Goal: Communication & Community: Answer question/provide support

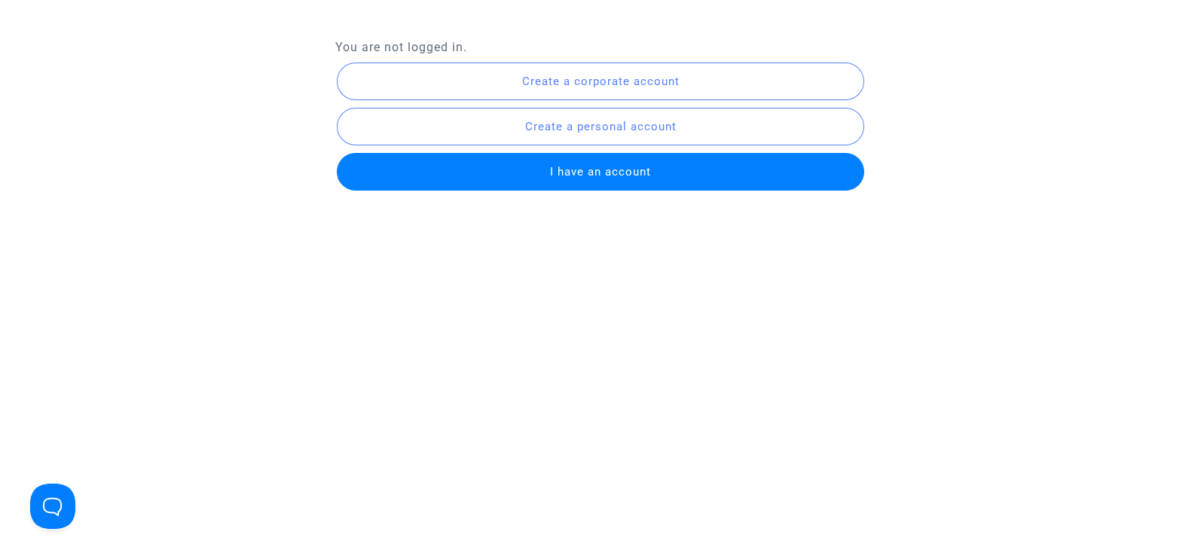
click at [621, 174] on span "I have an account" at bounding box center [600, 172] width 101 height 14
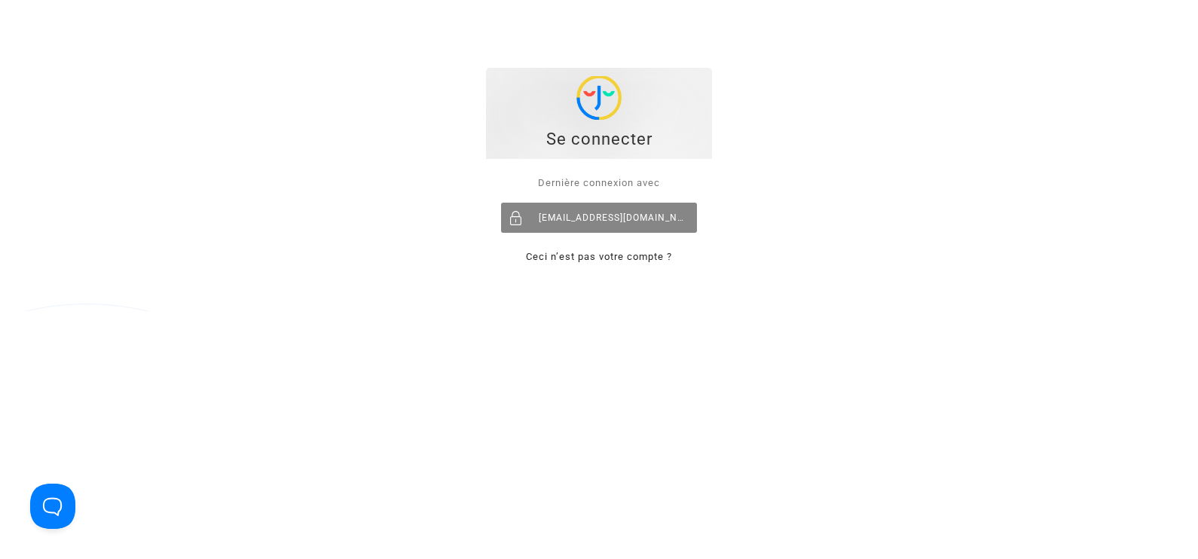
click at [576, 217] on div "[EMAIL_ADDRESS][DOMAIN_NAME]" at bounding box center [599, 218] width 196 height 30
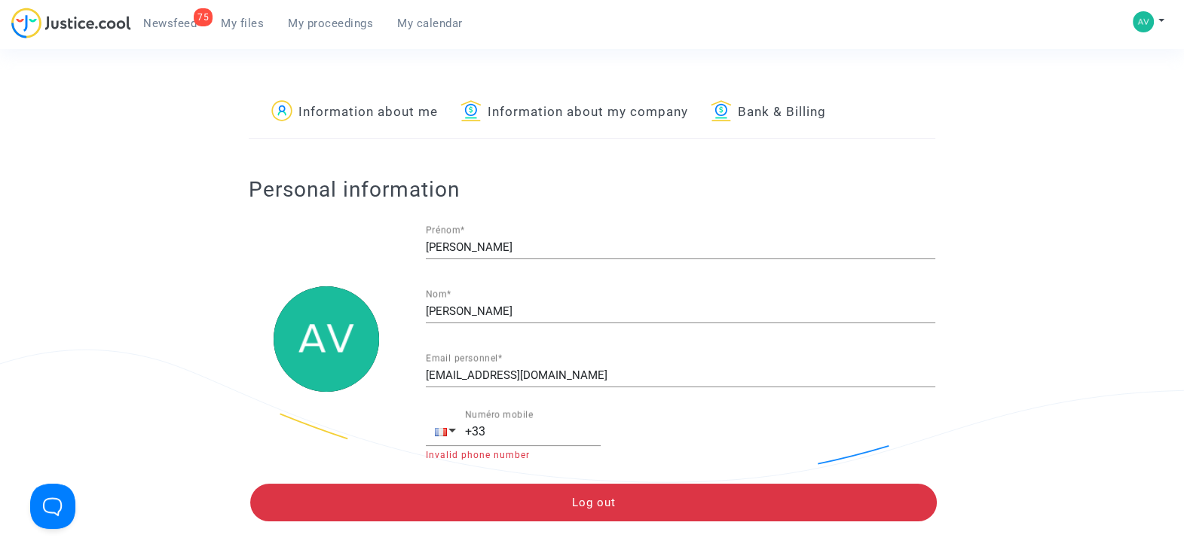
click at [244, 23] on span "My files" at bounding box center [242, 24] width 43 height 14
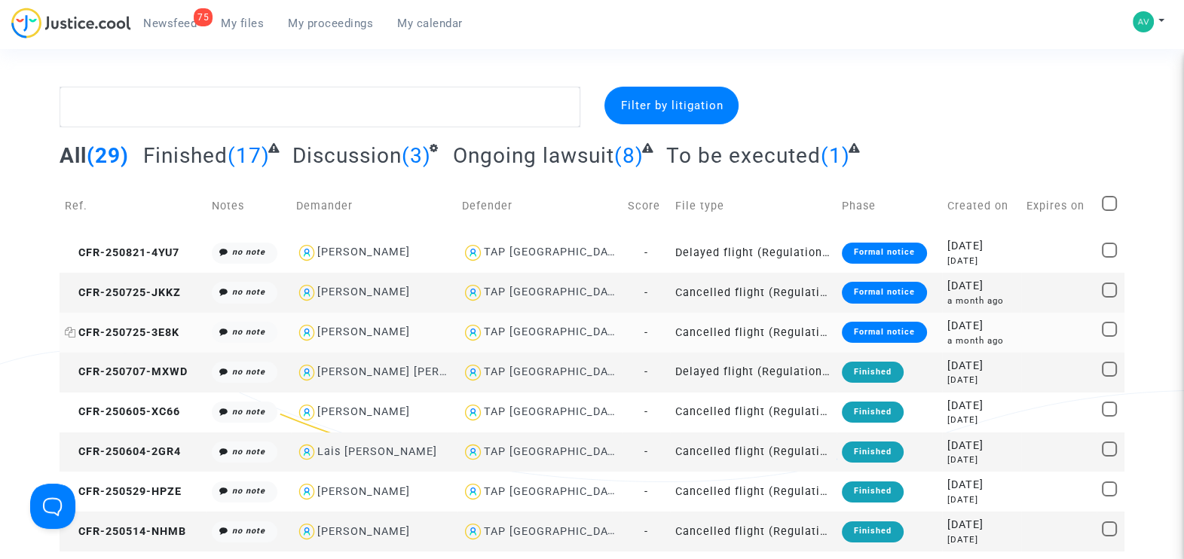
click at [140, 335] on span "CFR-250725-3E8K" at bounding box center [122, 332] width 115 height 13
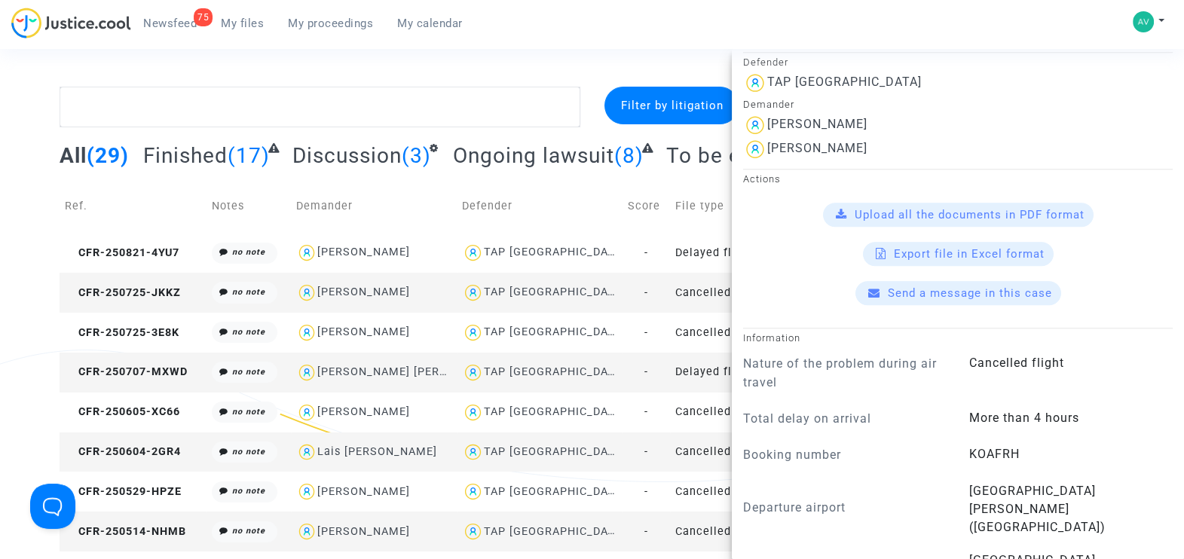
scroll to position [1224, 0]
click at [935, 300] on span "Send a message in this case" at bounding box center [970, 293] width 164 height 14
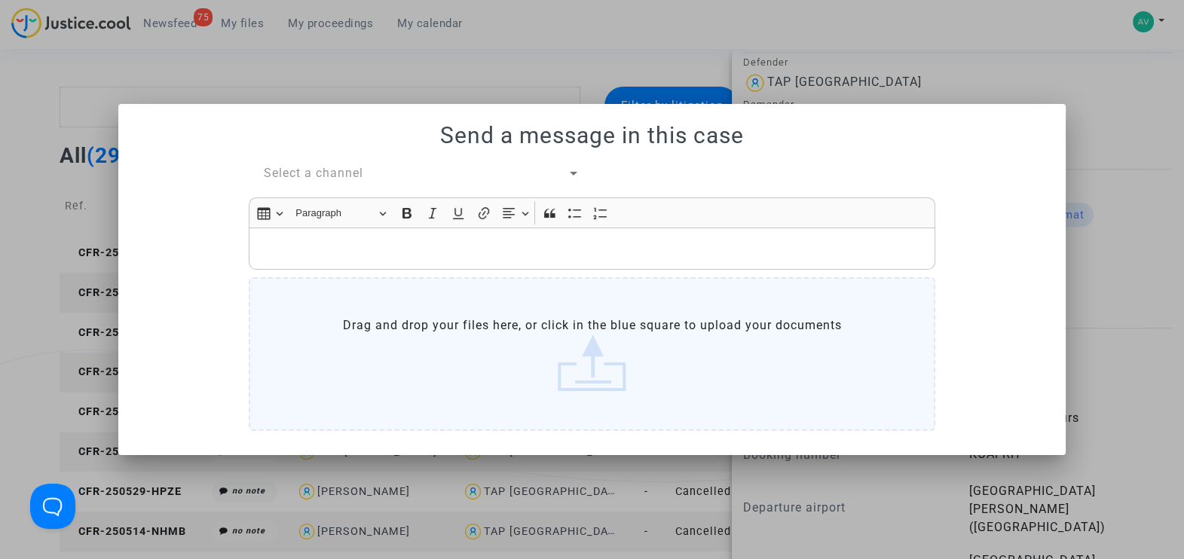
click at [327, 169] on span "Select a channel" at bounding box center [313, 173] width 99 height 14
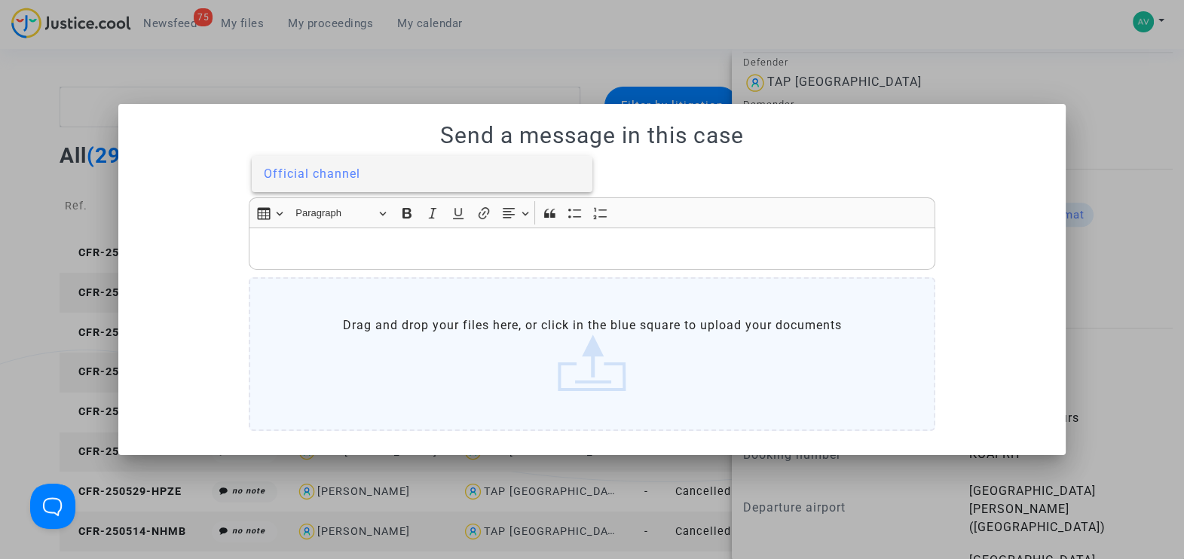
click at [323, 168] on span "Official channel" at bounding box center [312, 174] width 96 height 14
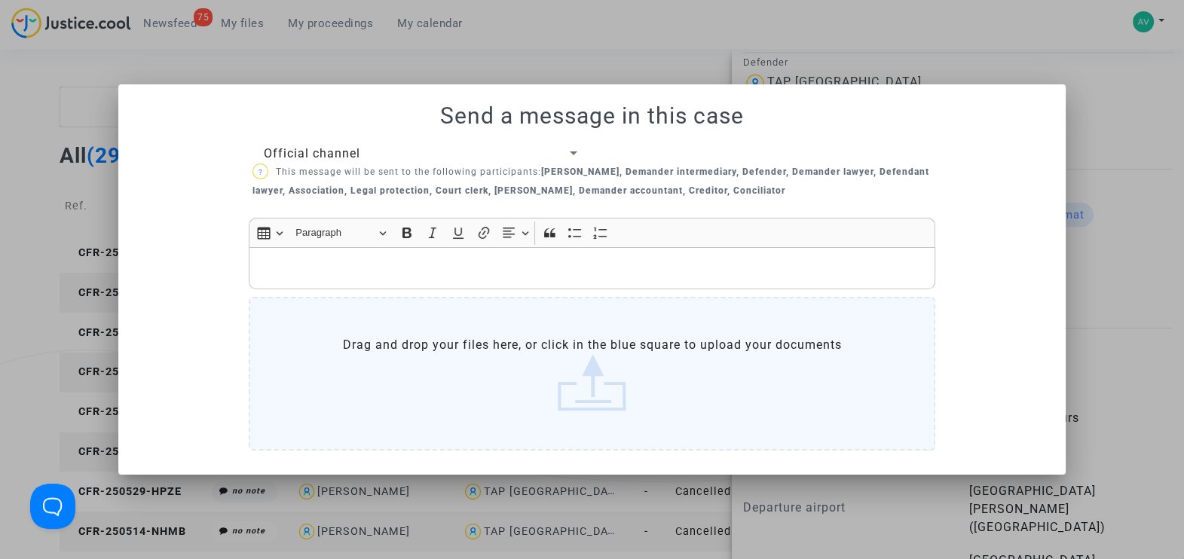
click at [352, 265] on p "Rich Text Editor, main" at bounding box center [592, 268] width 671 height 19
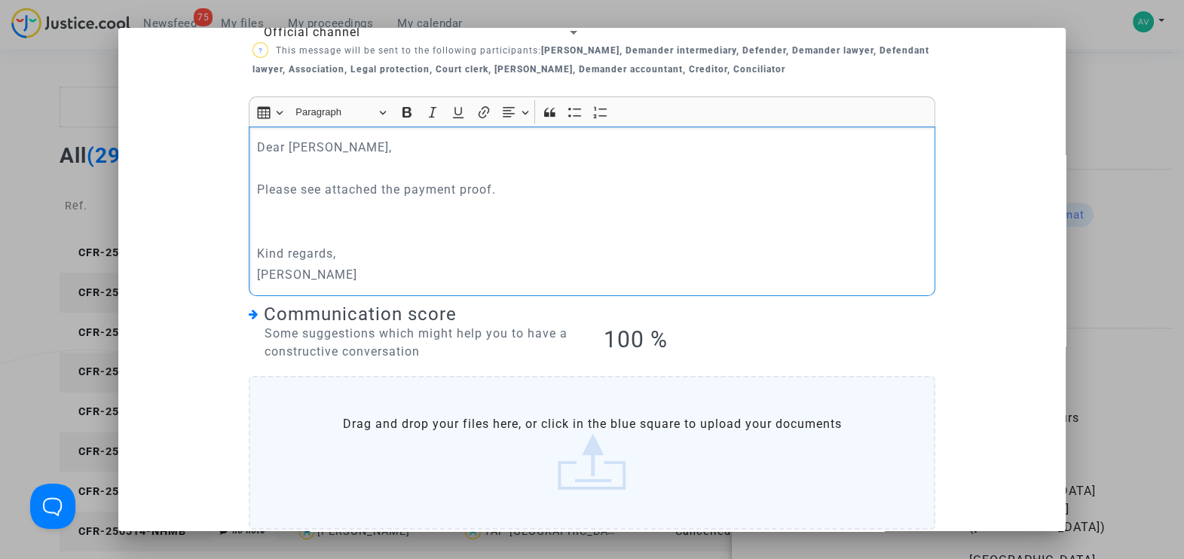
scroll to position [131, 0]
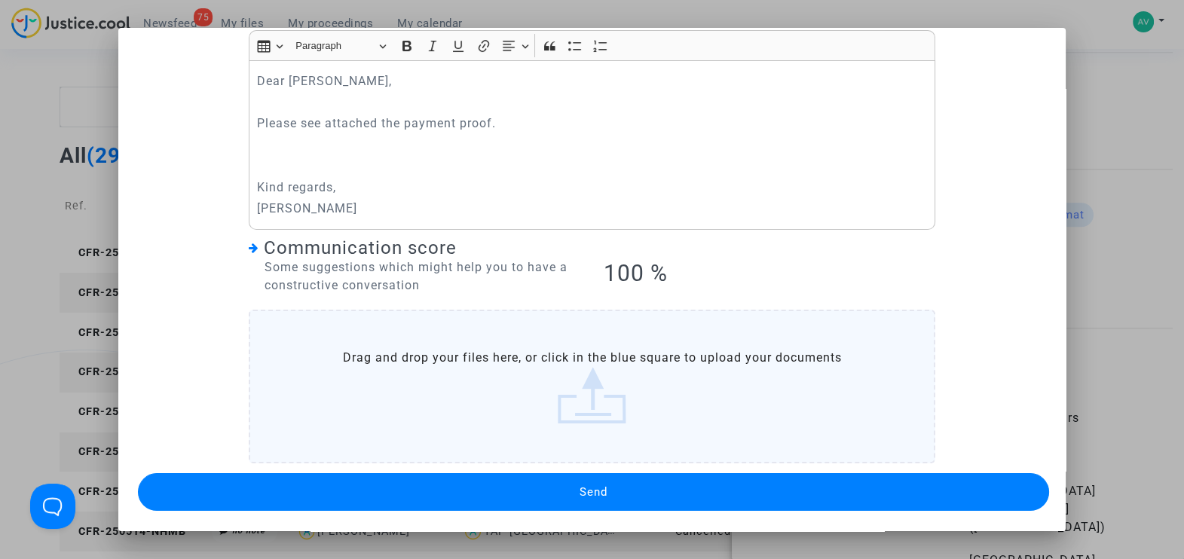
click at [589, 405] on label "Drag and drop your files here, or click in the blue square to upload your docum…" at bounding box center [592, 387] width 686 height 154
click at [0, 0] on input "Drag and drop your files here, or click in the blue square to upload your docum…" at bounding box center [0, 0] width 0 height 0
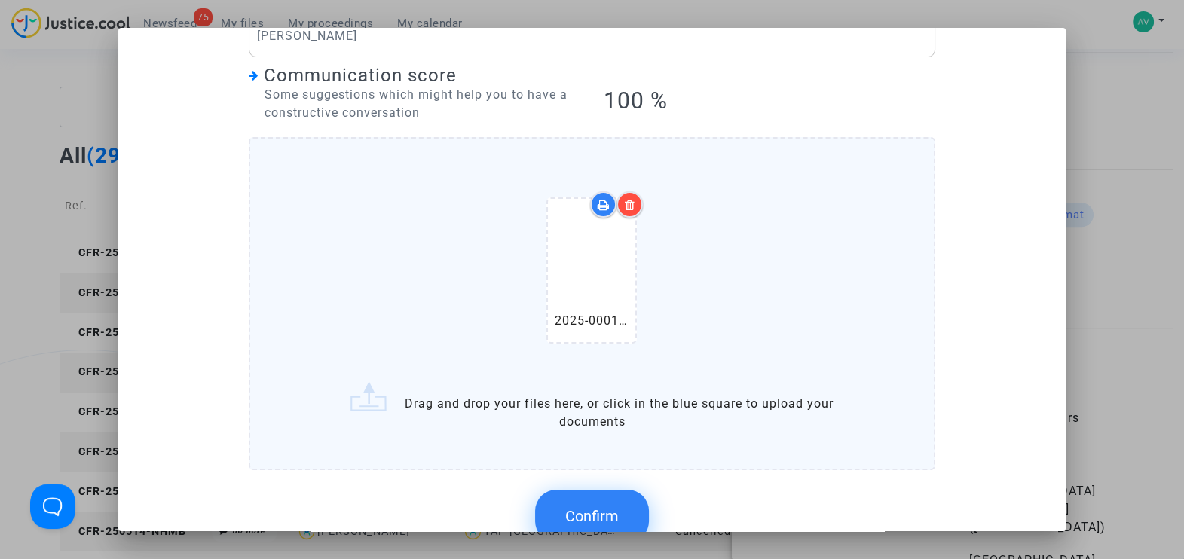
scroll to position [319, 0]
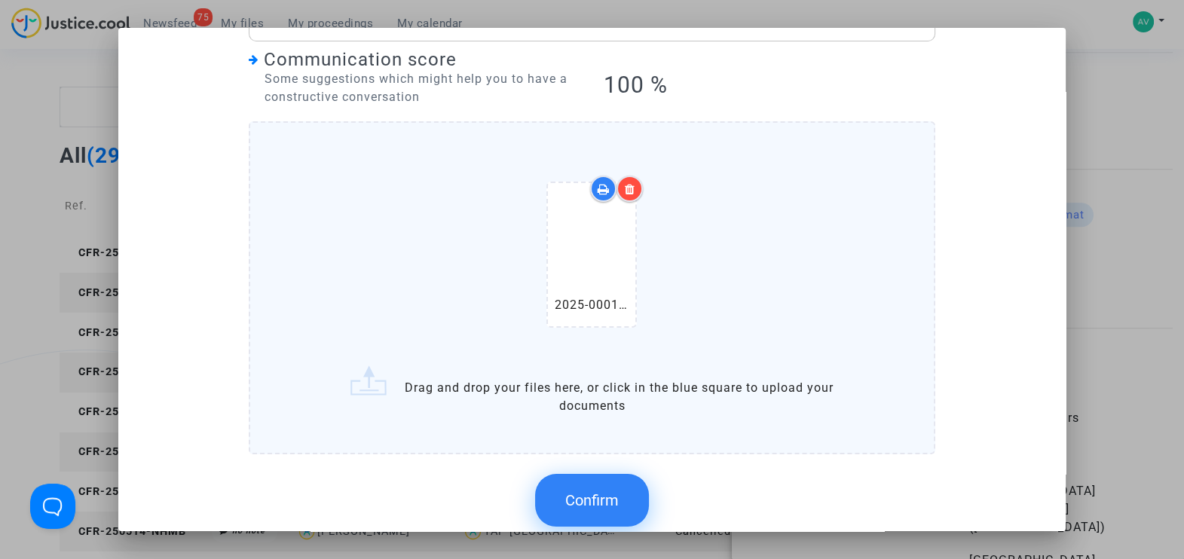
click at [568, 511] on button "Confirm" at bounding box center [592, 500] width 114 height 53
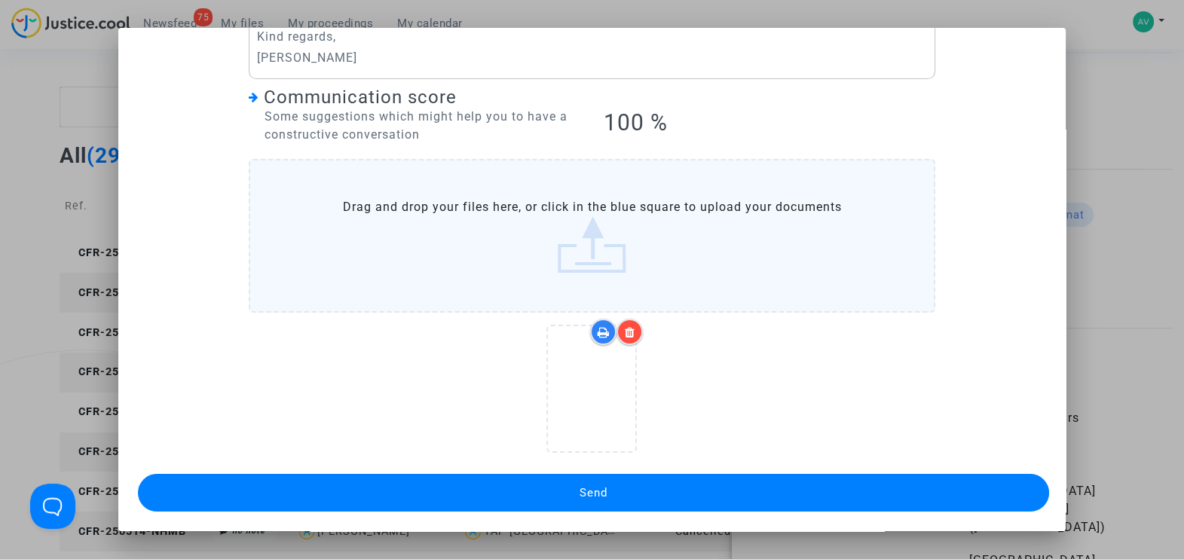
click at [620, 489] on button "Send" at bounding box center [593, 493] width 911 height 38
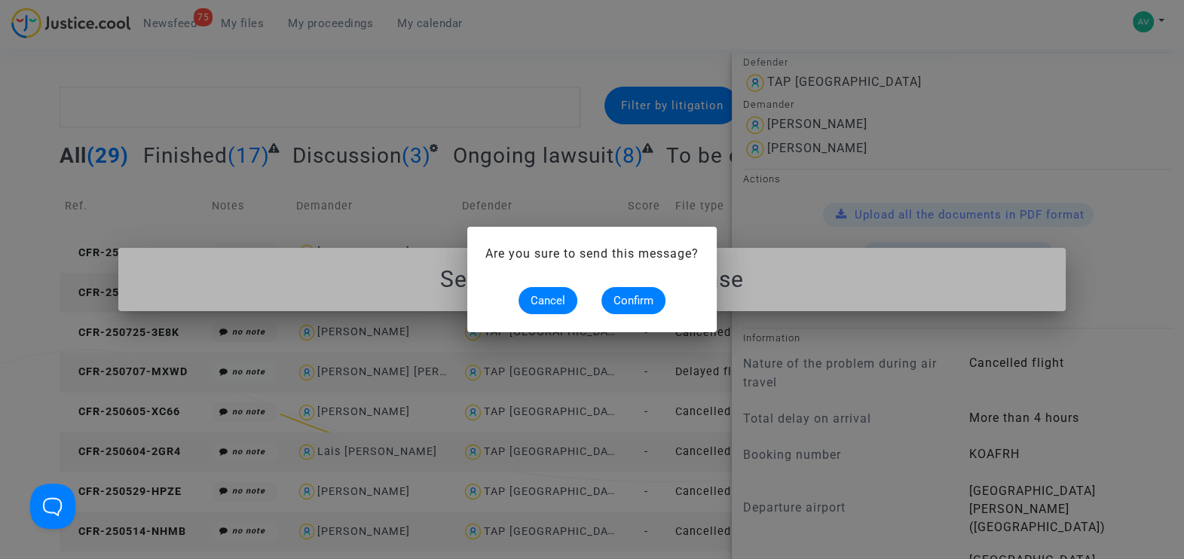
scroll to position [0, 0]
click at [638, 298] on span "Confirm" at bounding box center [633, 301] width 40 height 14
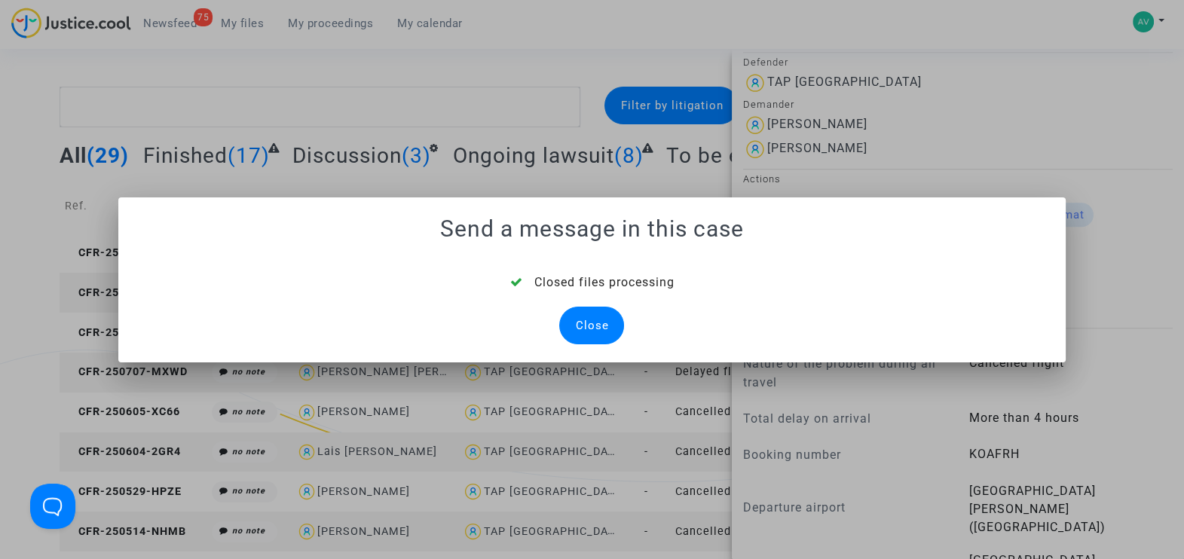
click at [584, 325] on div "Close" at bounding box center [591, 326] width 65 height 38
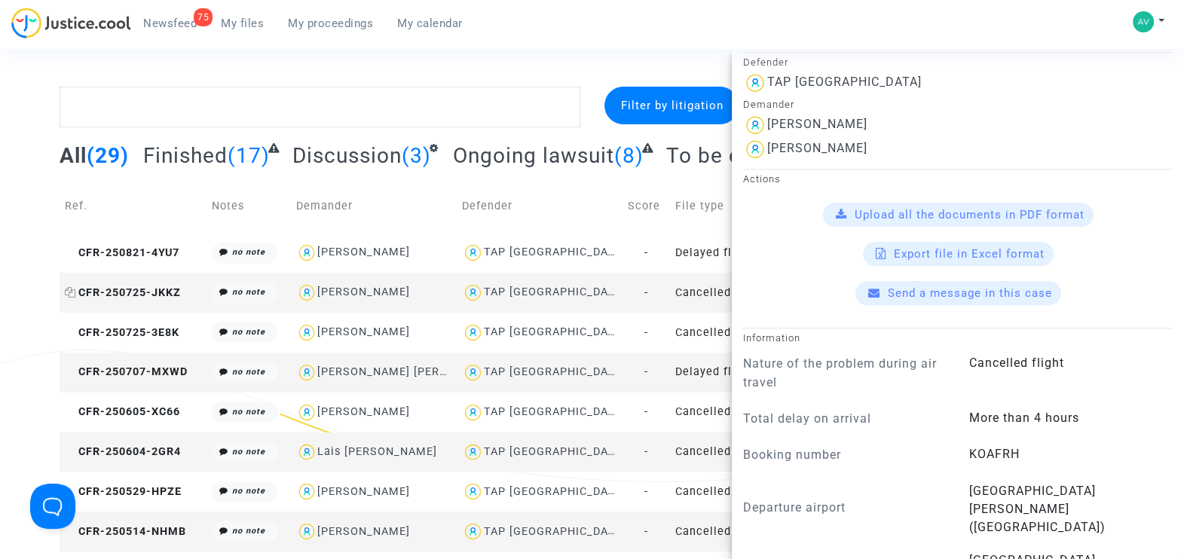
click at [142, 292] on span "CFR-250725-JKKZ" at bounding box center [123, 292] width 116 height 13
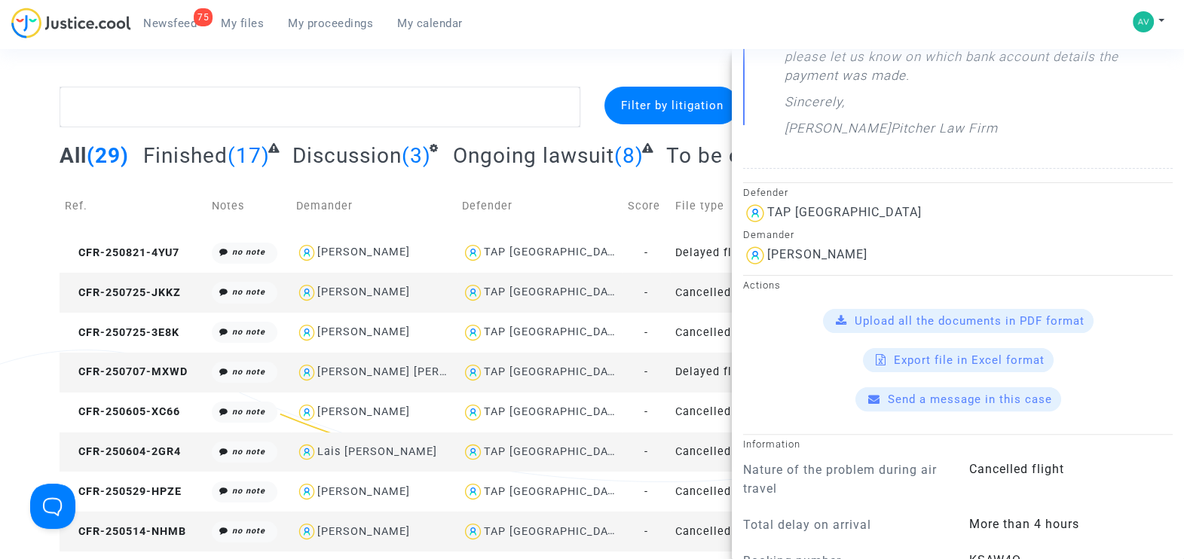
scroll to position [565, 0]
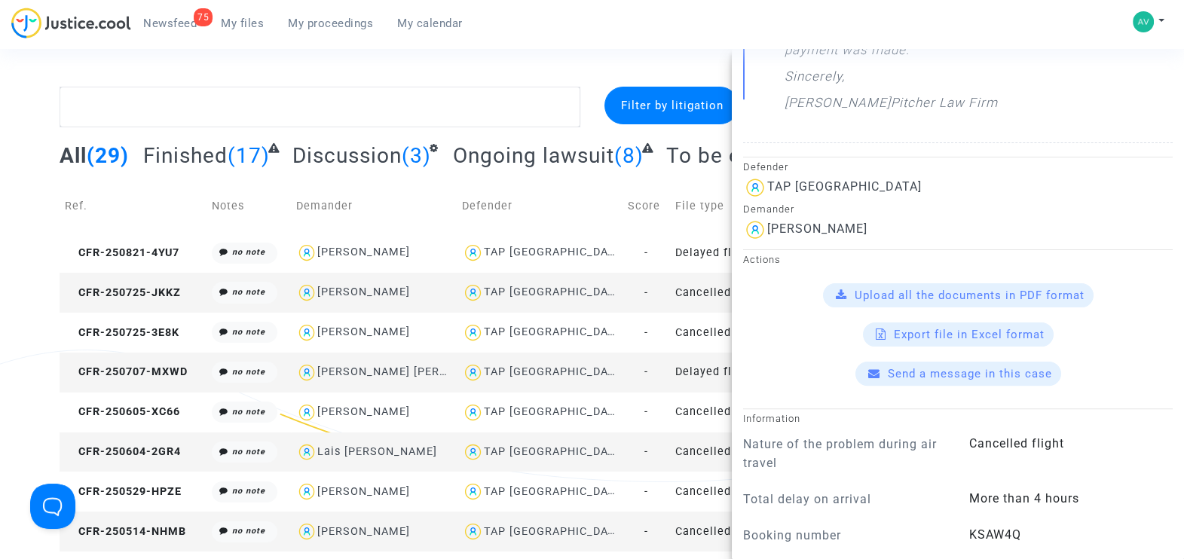
click at [925, 373] on span "Send a message in this case" at bounding box center [970, 374] width 164 height 14
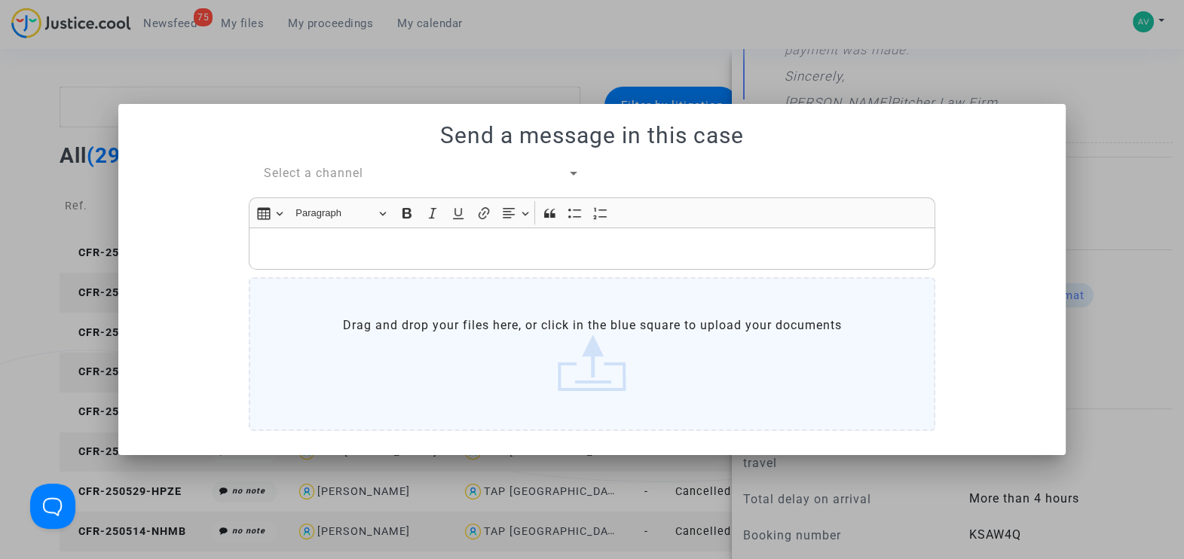
click at [313, 176] on span "Select a channel" at bounding box center [313, 173] width 99 height 14
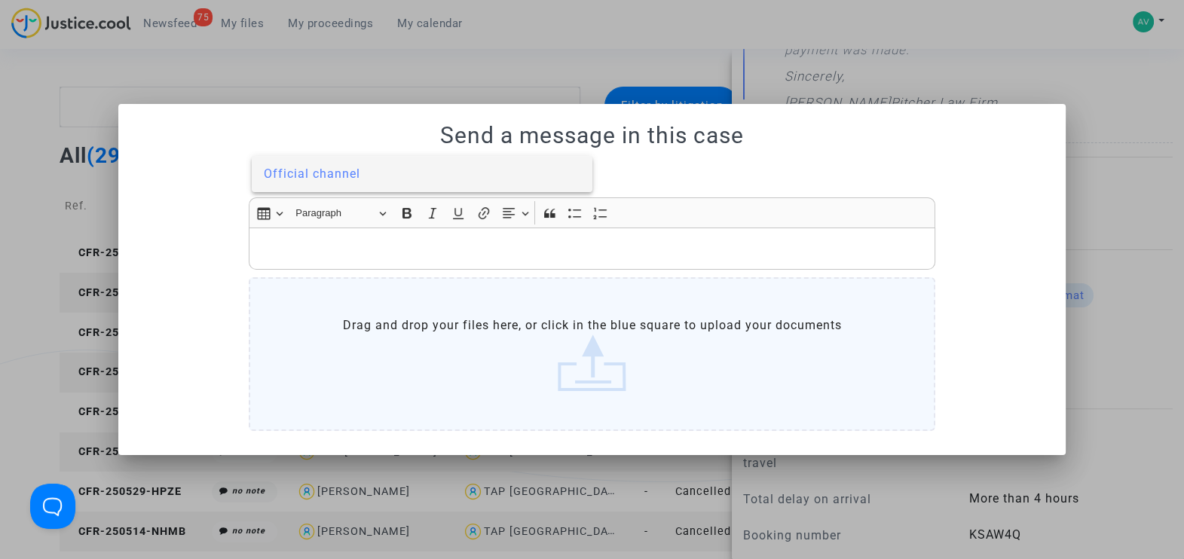
click at [313, 175] on span "Official channel" at bounding box center [312, 174] width 96 height 14
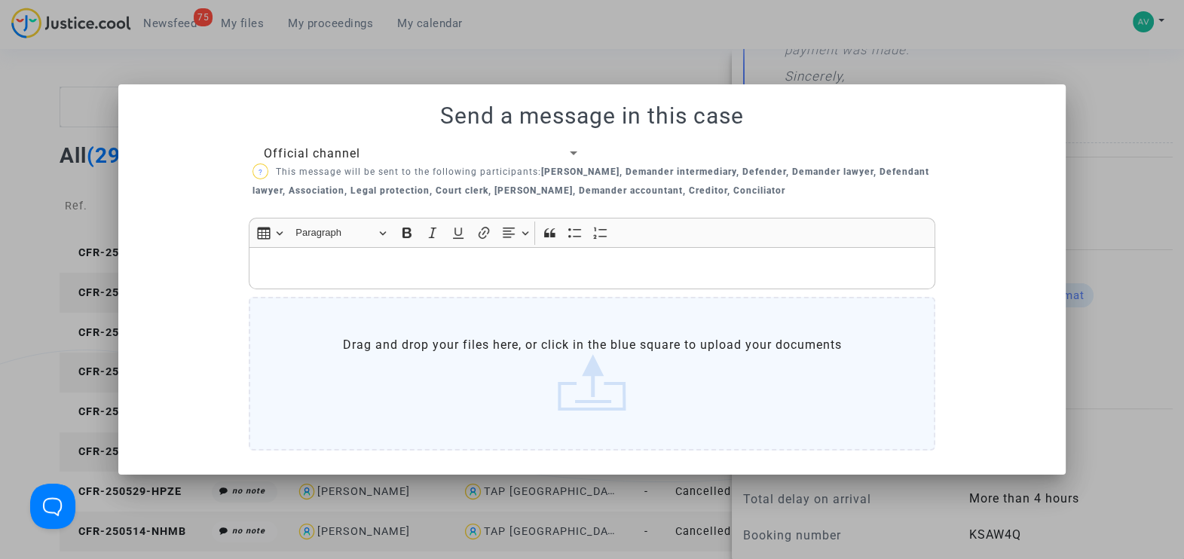
click at [350, 261] on p "Rich Text Editor, main" at bounding box center [592, 268] width 671 height 19
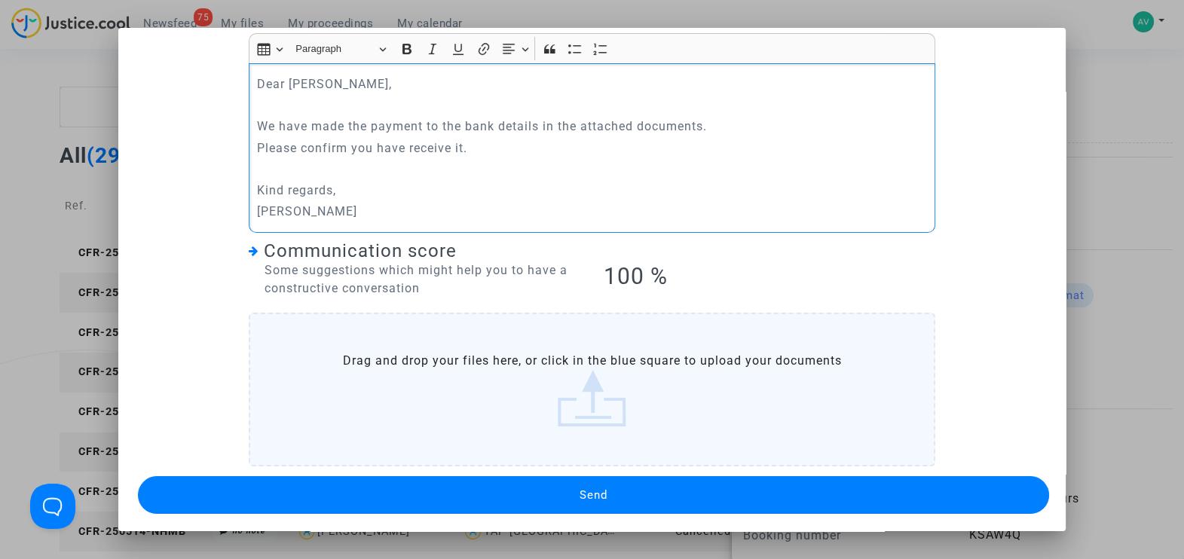
scroll to position [131, 0]
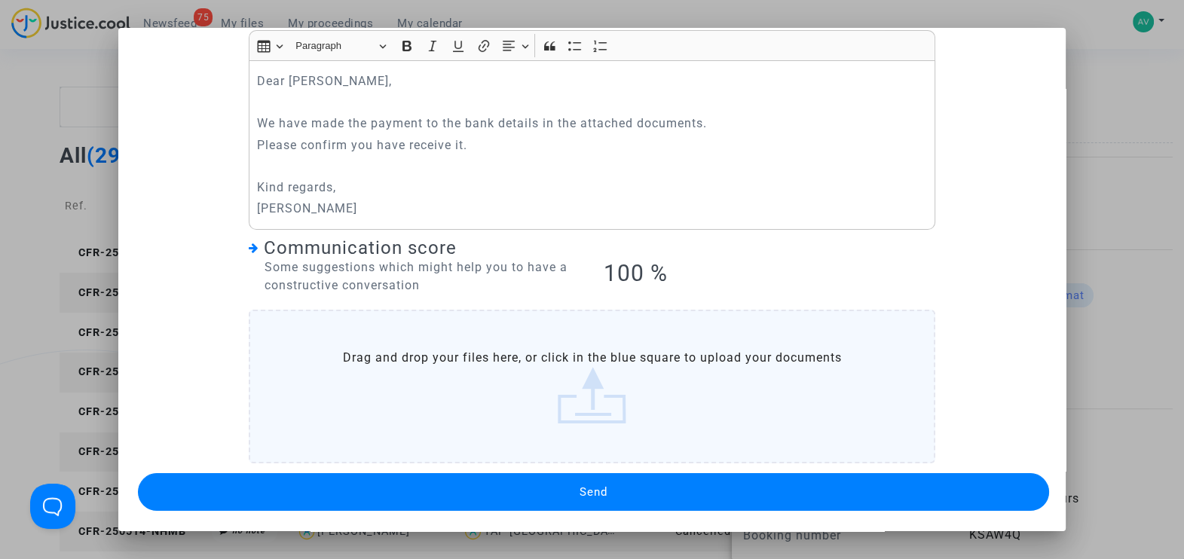
click at [657, 490] on button "Send" at bounding box center [593, 492] width 911 height 38
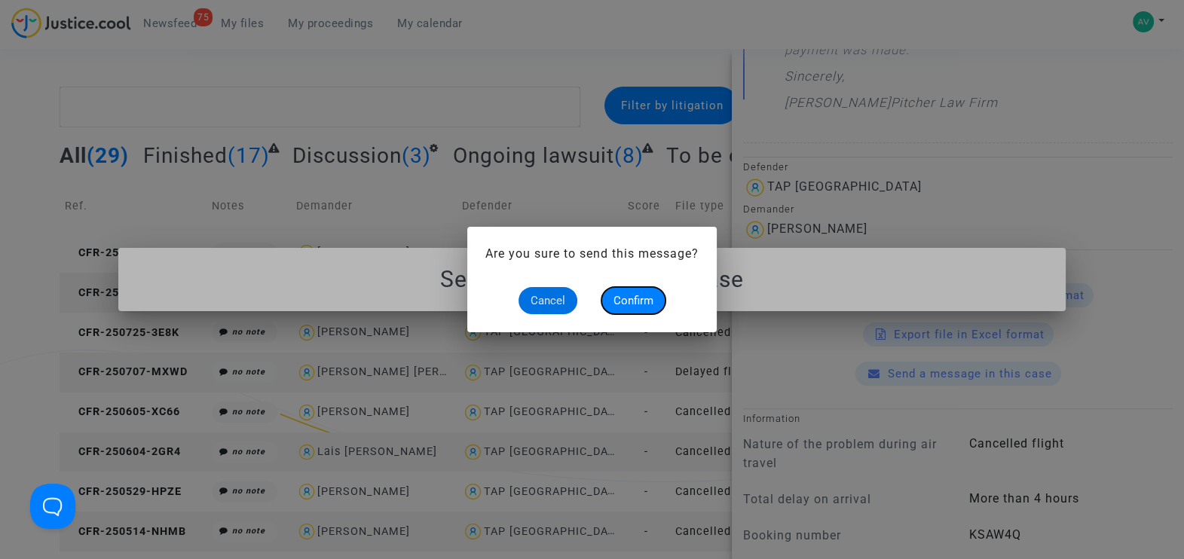
click at [627, 298] on span "Confirm" at bounding box center [633, 301] width 40 height 14
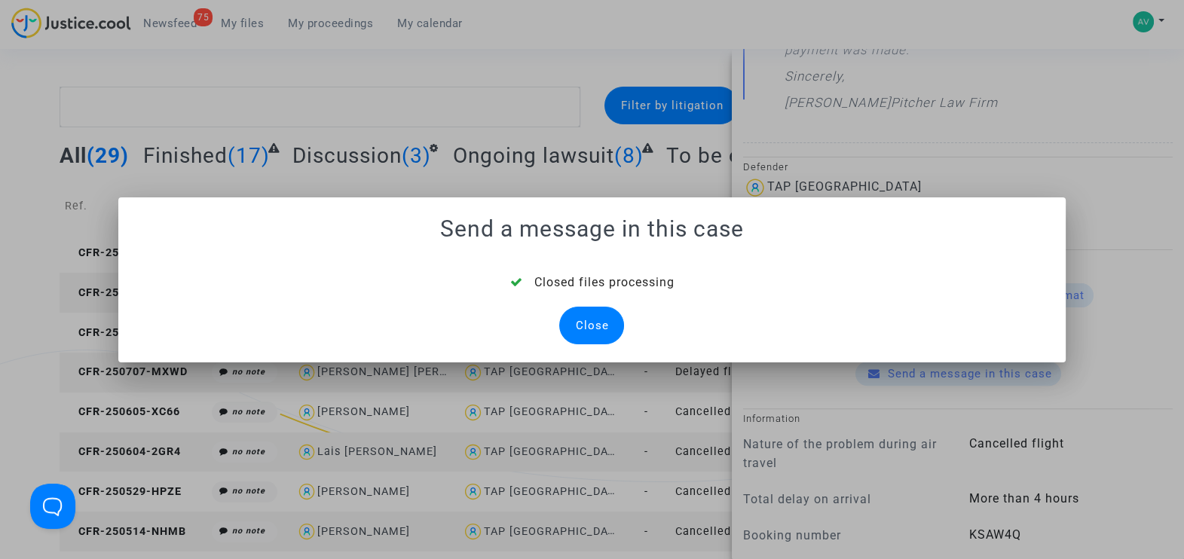
click at [590, 316] on div "Close" at bounding box center [591, 326] width 65 height 38
